Goal: Task Accomplishment & Management: Use online tool/utility

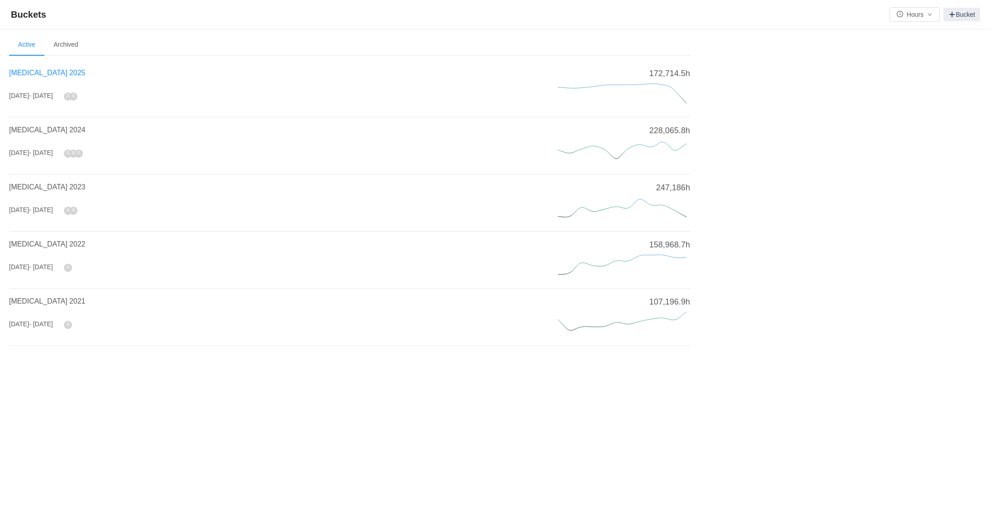
click at [27, 73] on span "[MEDICAL_DATA] 2025" at bounding box center [47, 73] width 76 height 8
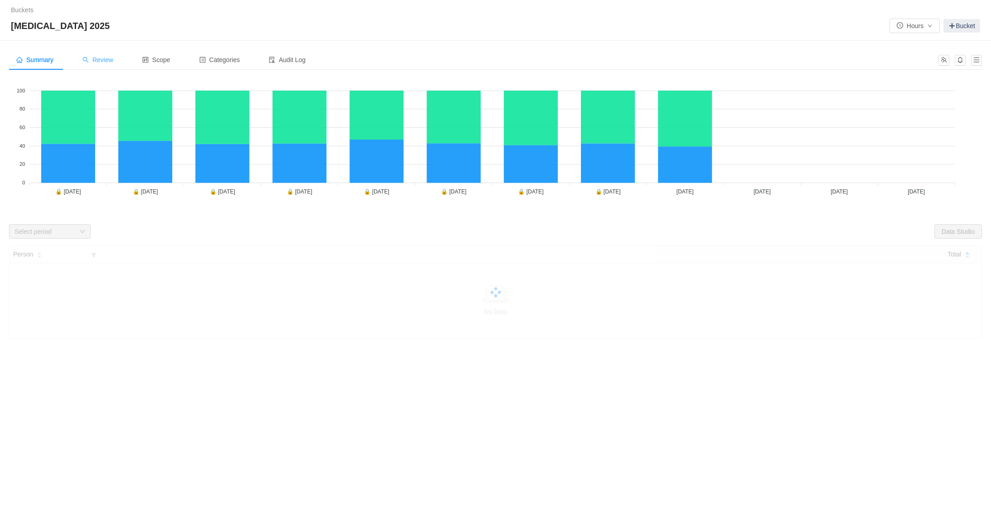
click at [121, 56] on div "Review" at bounding box center [97, 60] width 45 height 20
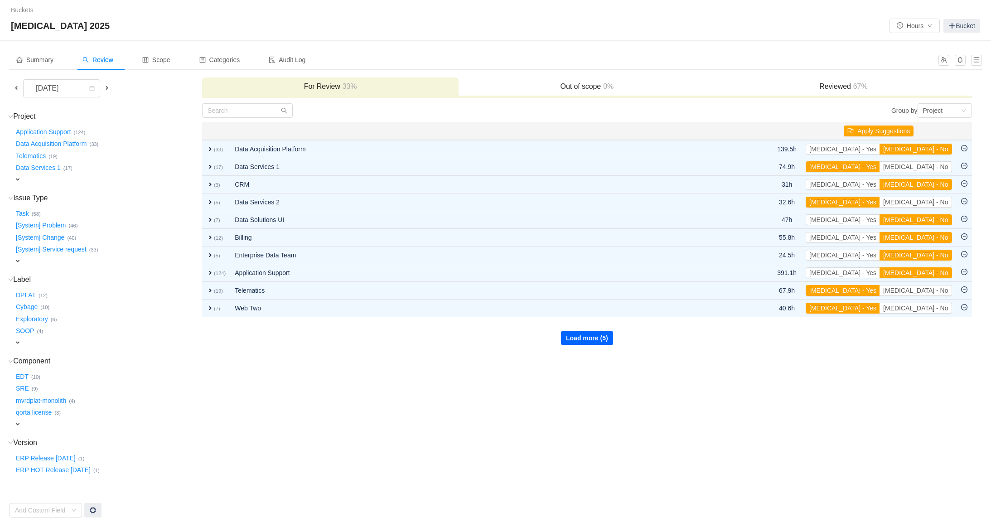
click at [572, 344] on button "Load more (5)" at bounding box center [587, 338] width 52 height 14
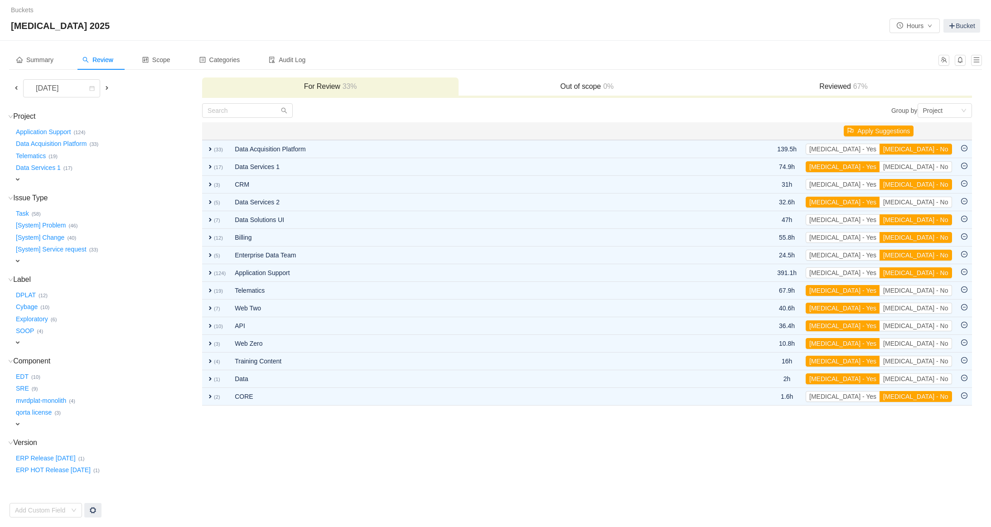
click at [456, 421] on td "Group by Project You will see tickets here after they were marked as out of sco…" at bounding box center [587, 310] width 770 height 415
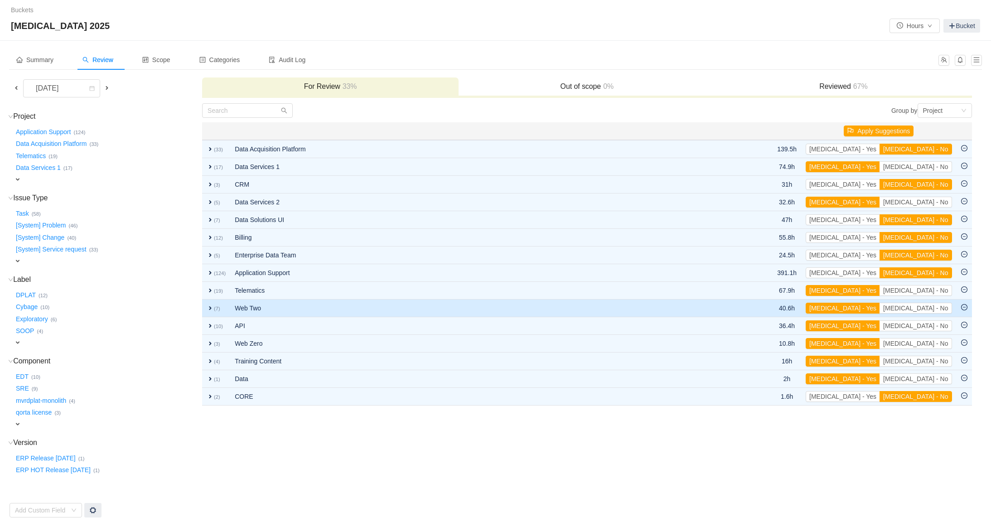
click at [211, 310] on span "expand" at bounding box center [210, 308] width 7 height 7
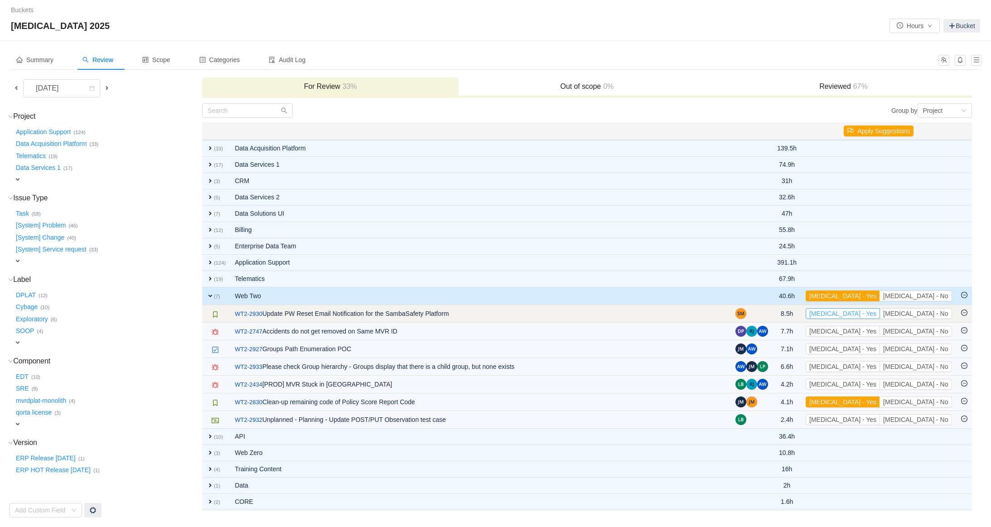
click at [878, 314] on button "[MEDICAL_DATA] - Yes" at bounding box center [843, 313] width 74 height 11
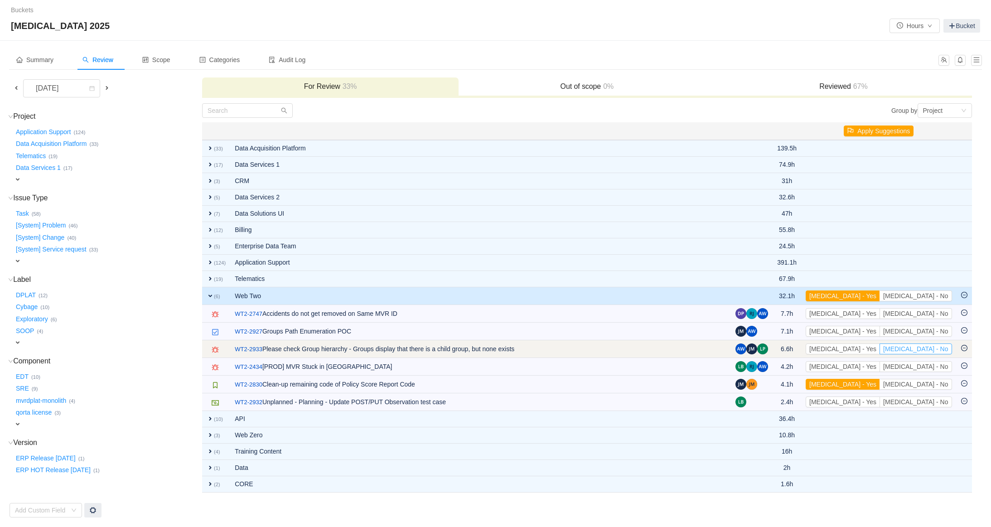
click at [934, 351] on button "[MEDICAL_DATA] - No" at bounding box center [916, 349] width 72 height 11
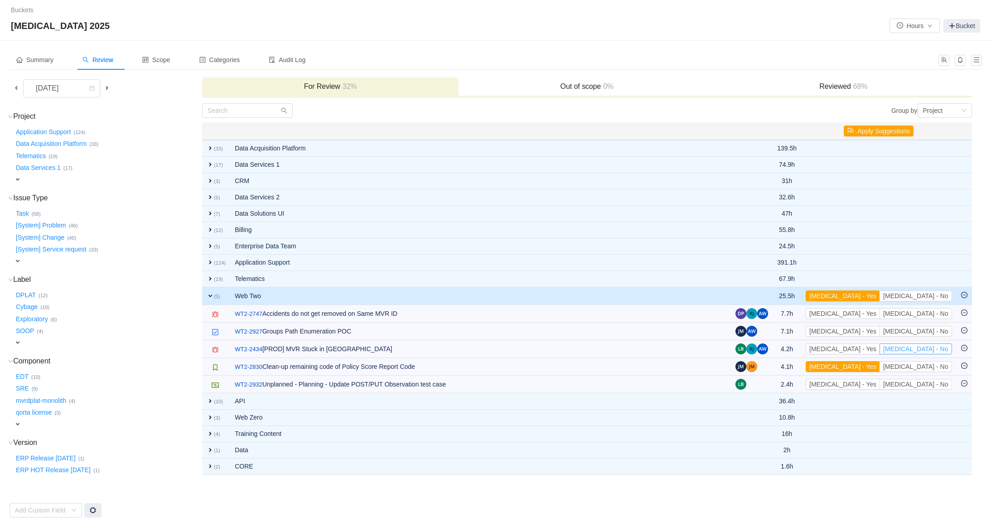
click at [934, 351] on button "[MEDICAL_DATA] - No" at bounding box center [916, 349] width 72 height 11
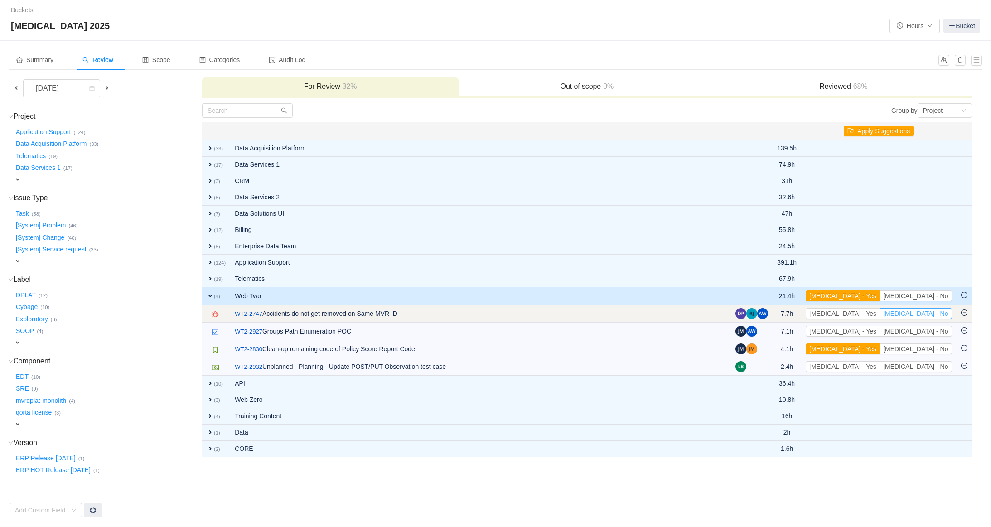
click at [930, 311] on button "[MEDICAL_DATA] - No" at bounding box center [916, 313] width 72 height 11
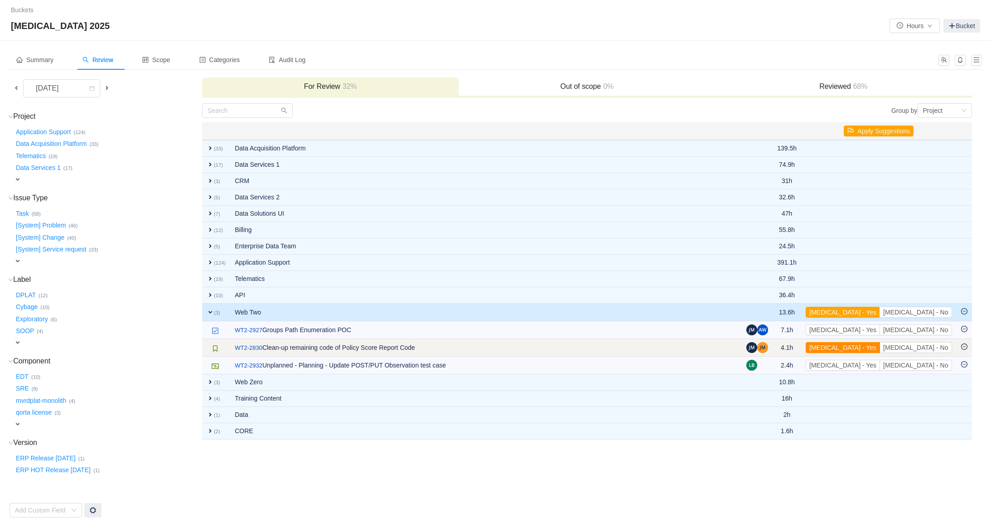
click at [880, 348] on button "[MEDICAL_DATA] - Yes" at bounding box center [843, 347] width 74 height 11
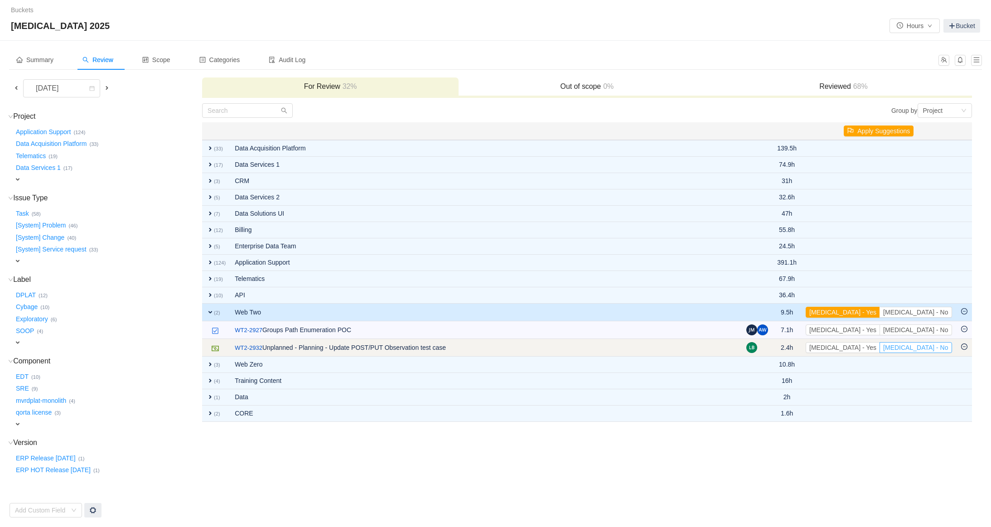
click at [941, 347] on button "[MEDICAL_DATA] - No" at bounding box center [916, 347] width 72 height 11
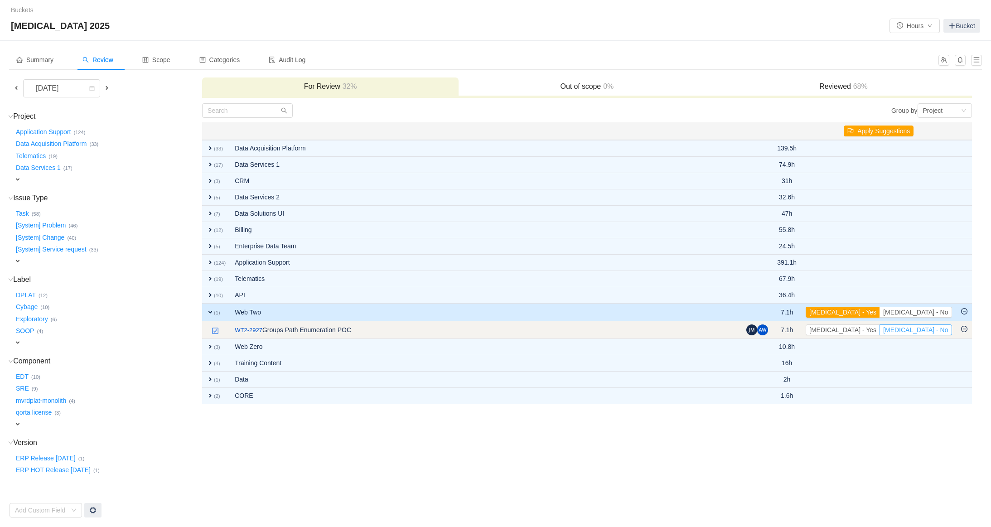
click at [930, 333] on button "[MEDICAL_DATA] - No" at bounding box center [916, 330] width 72 height 11
